Goal: Leave review/rating: Share an evaluation or opinion about a product, service, or content

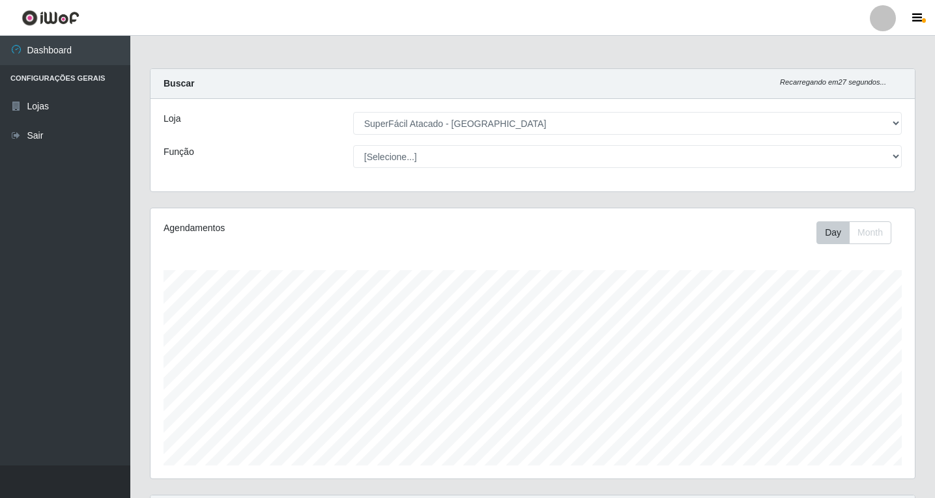
select select "503"
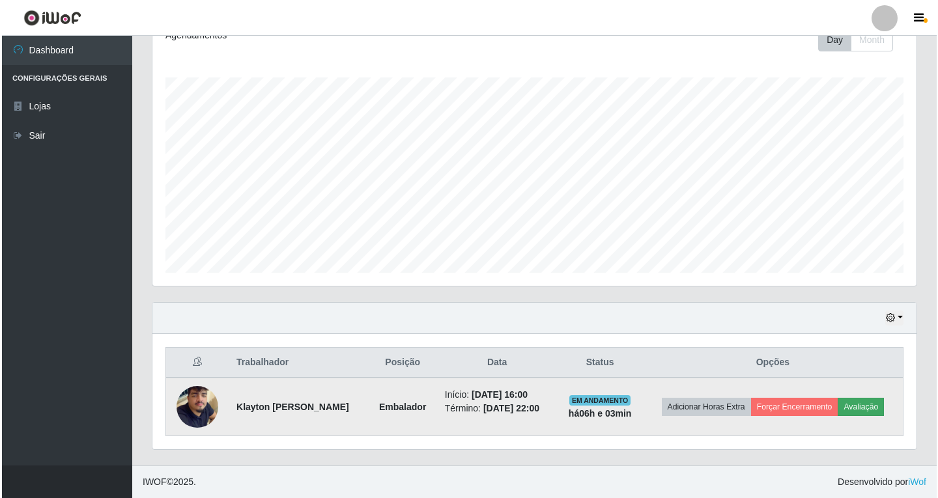
scroll to position [270, 764]
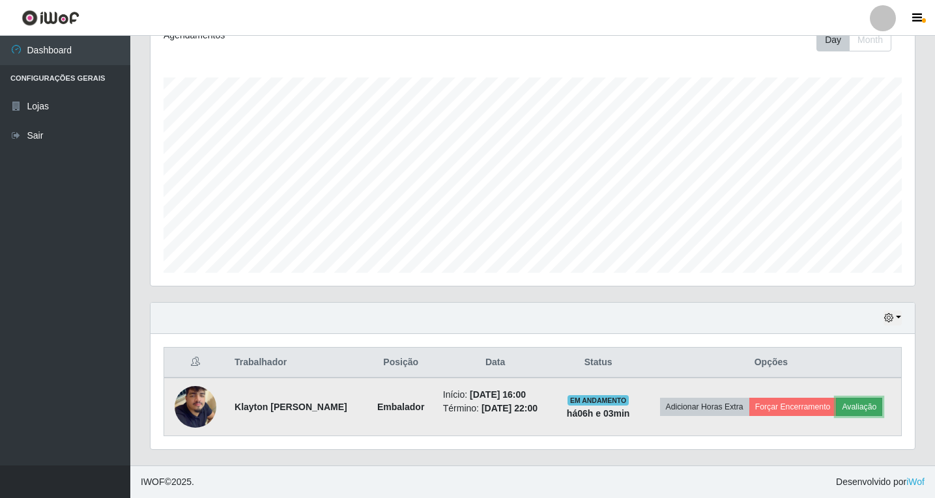
click at [836, 414] on button "Avaliação" at bounding box center [859, 407] width 46 height 18
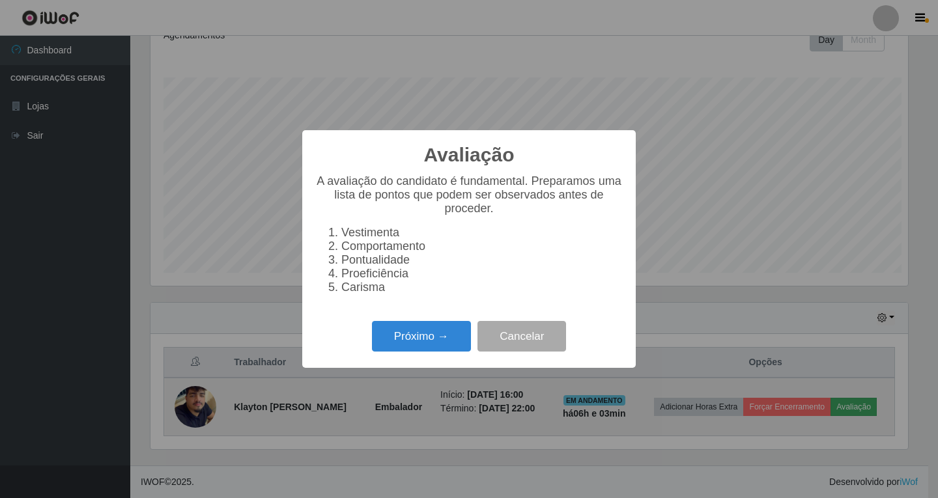
scroll to position [270, 757]
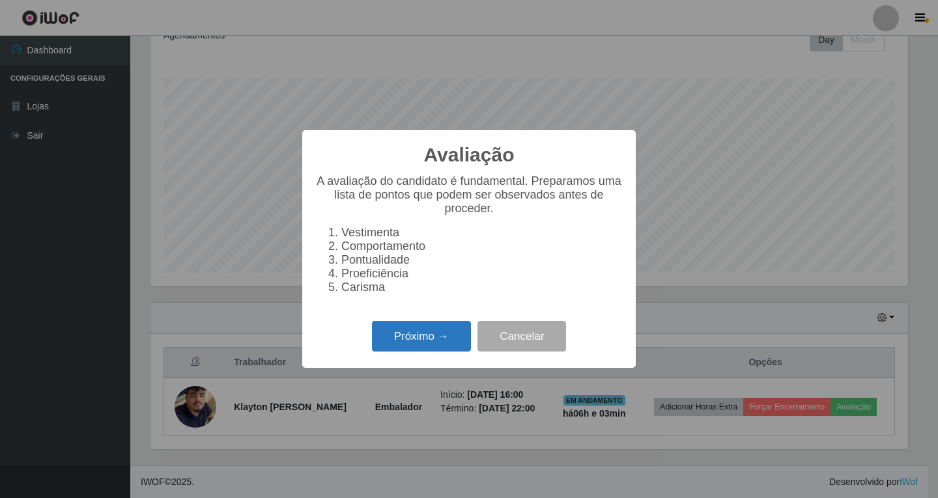
click at [416, 348] on button "Próximo →" at bounding box center [421, 336] width 99 height 31
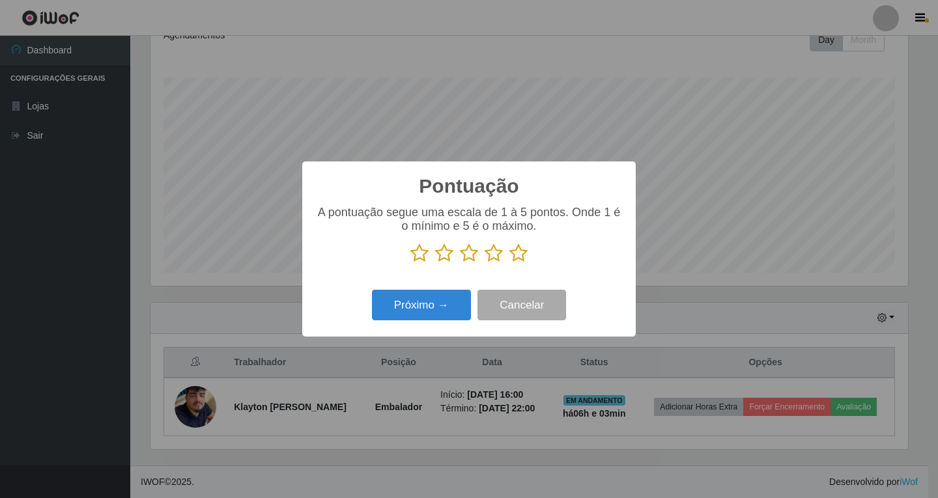
click at [492, 253] on icon at bounding box center [494, 254] width 18 height 20
click at [485, 263] on input "radio" at bounding box center [485, 263] width 0 height 0
click at [438, 305] on button "Próximo →" at bounding box center [421, 305] width 99 height 31
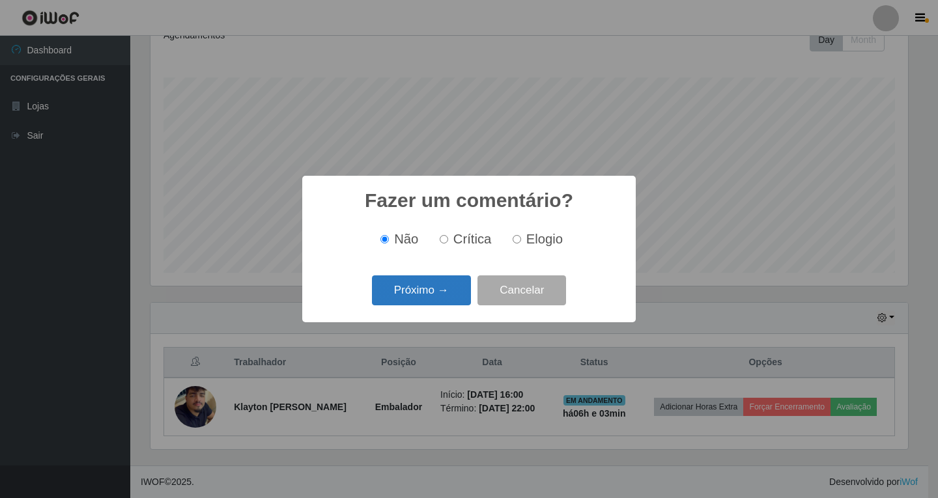
click at [444, 290] on button "Próximo →" at bounding box center [421, 291] width 99 height 31
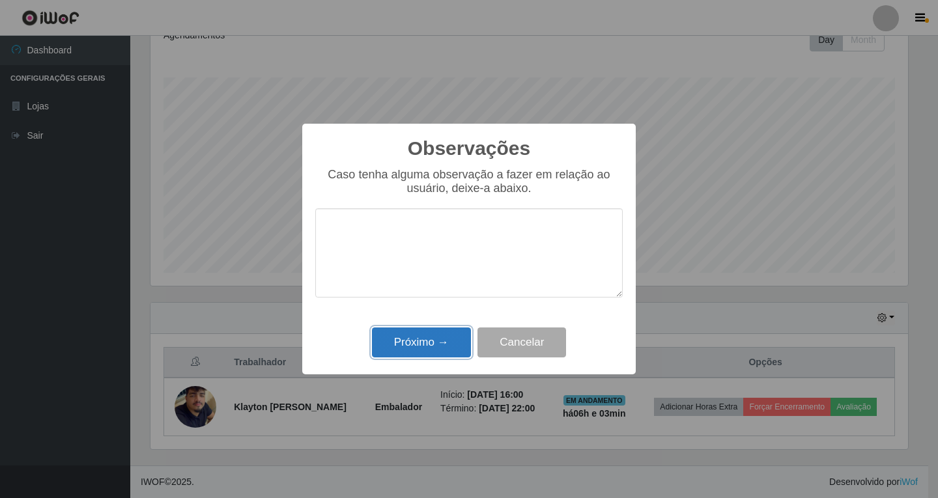
click at [433, 343] on button "Próximo →" at bounding box center [421, 343] width 99 height 31
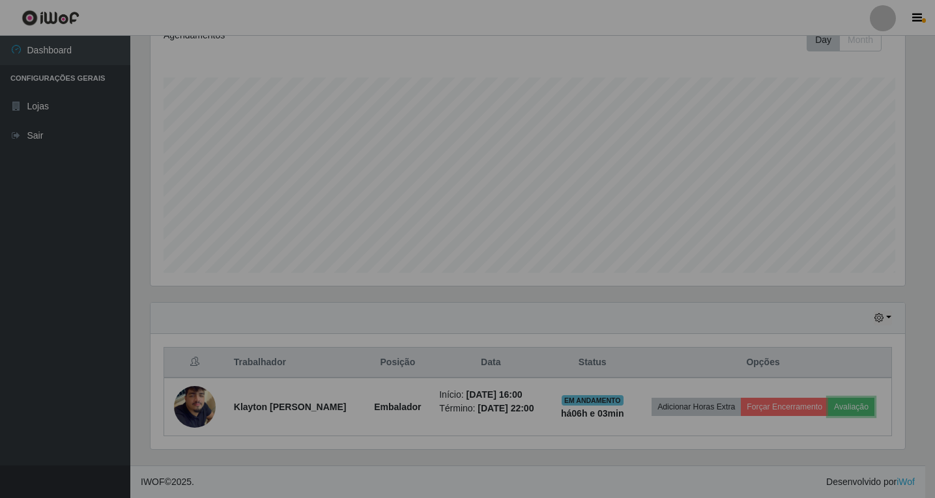
scroll to position [270, 764]
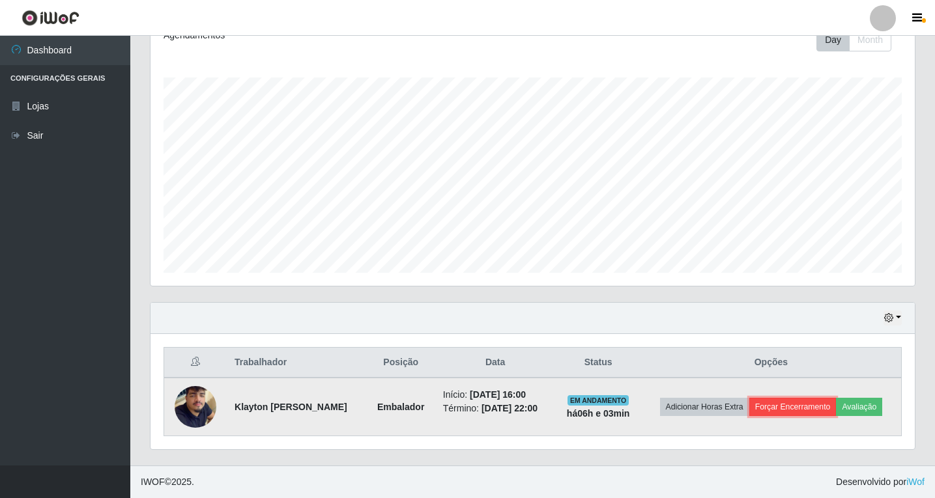
click at [836, 398] on button "Forçar Encerramento" at bounding box center [792, 407] width 87 height 18
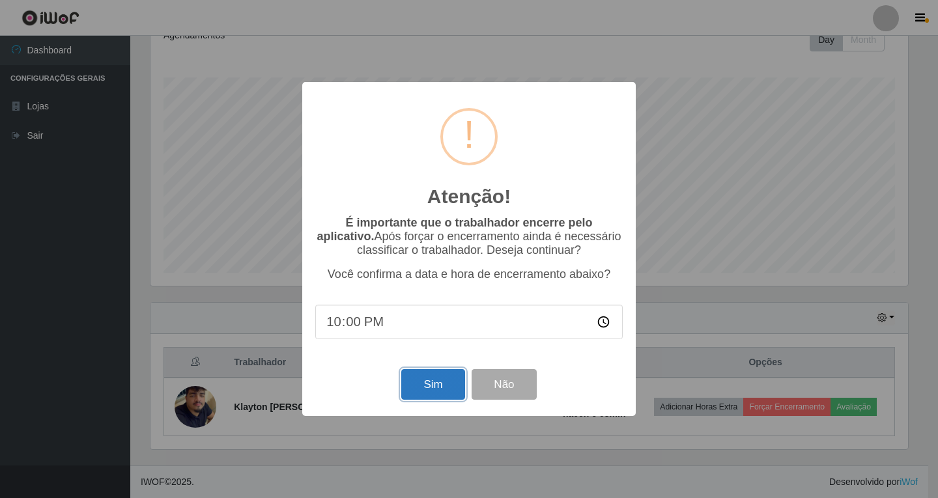
click at [426, 388] on button "Sim" at bounding box center [432, 384] width 63 height 31
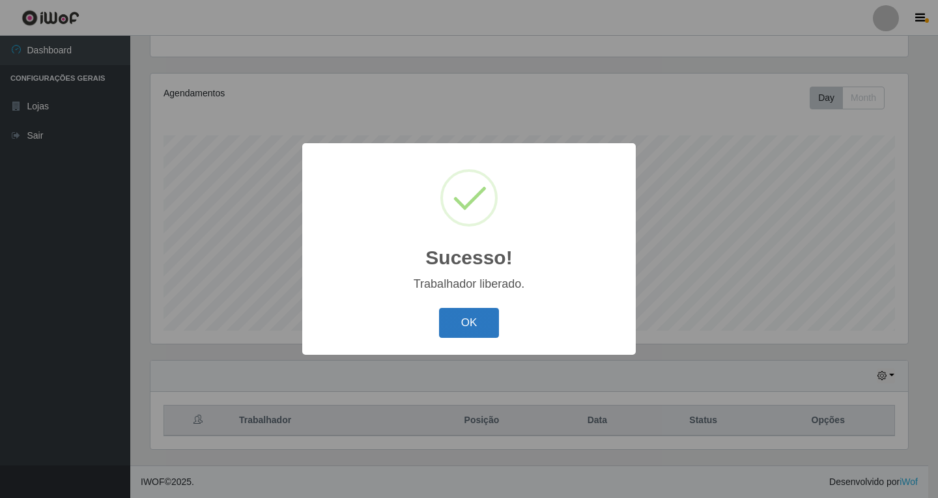
click at [463, 328] on button "OK" at bounding box center [469, 323] width 61 height 31
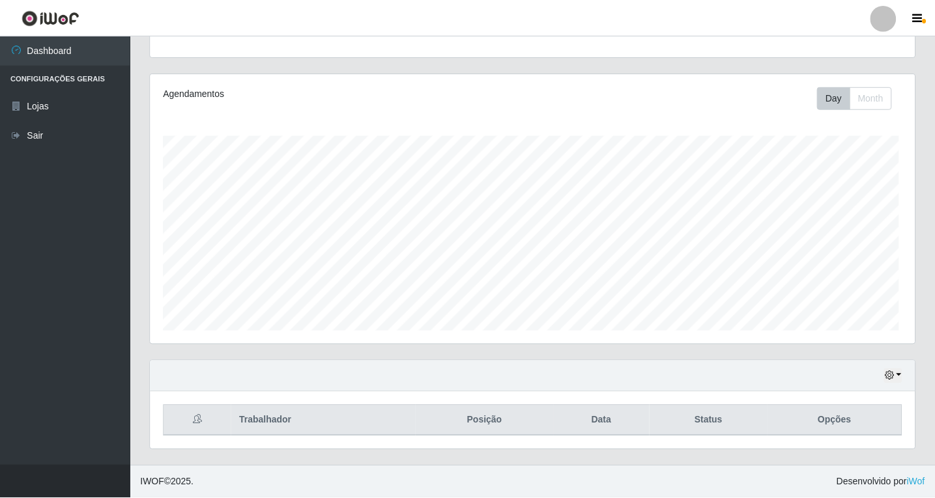
scroll to position [270, 764]
